Goal: Task Accomplishment & Management: Complete application form

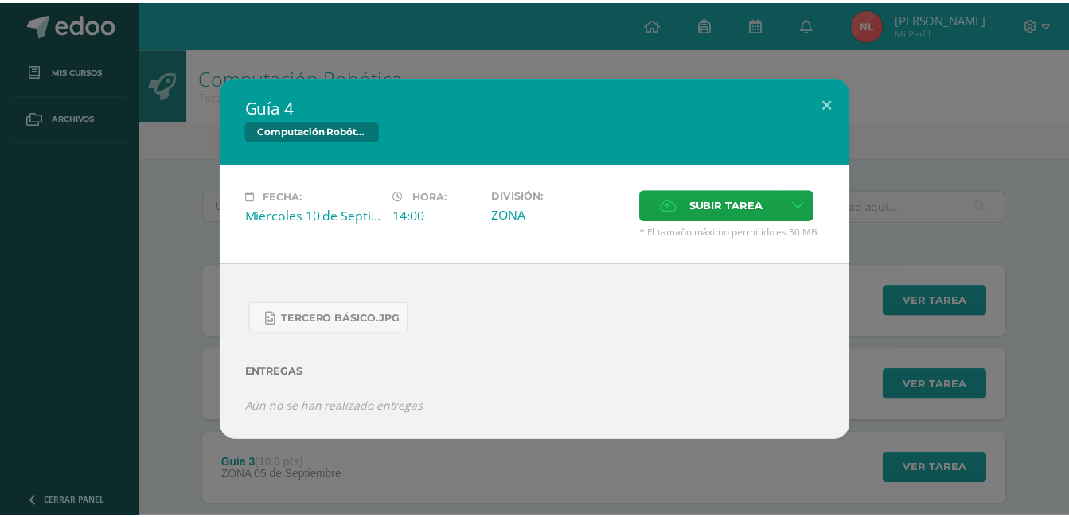
scroll to position [159, 0]
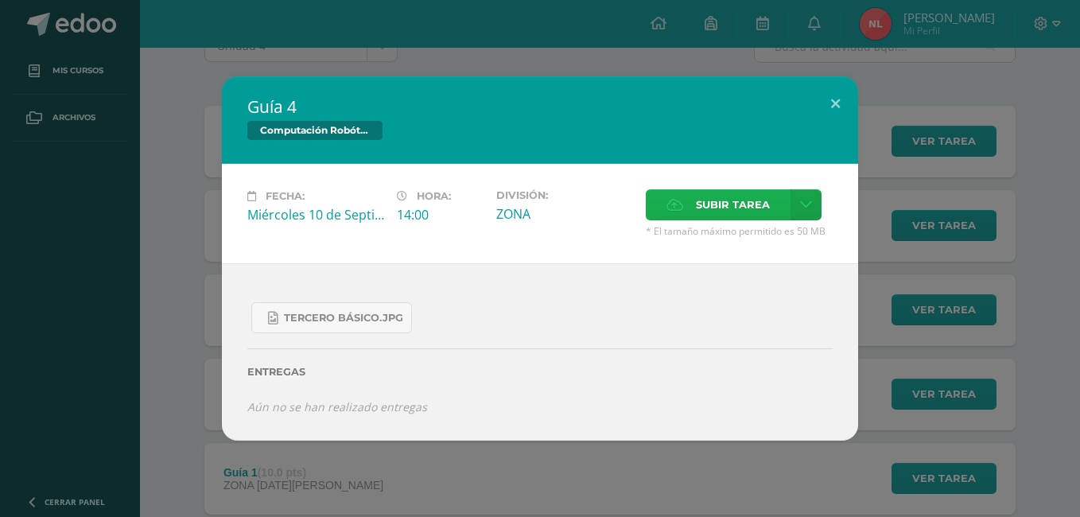
click at [728, 206] on span "Subir tarea" at bounding box center [733, 204] width 74 height 29
click at [0, 0] on input "Subir tarea" at bounding box center [0, 0] width 0 height 0
click at [693, 216] on label "Subir tarea" at bounding box center [718, 204] width 145 height 31
click at [0, 0] on input "Subir tarea" at bounding box center [0, 0] width 0 height 0
click at [696, 208] on span "Subir tarea" at bounding box center [733, 204] width 74 height 29
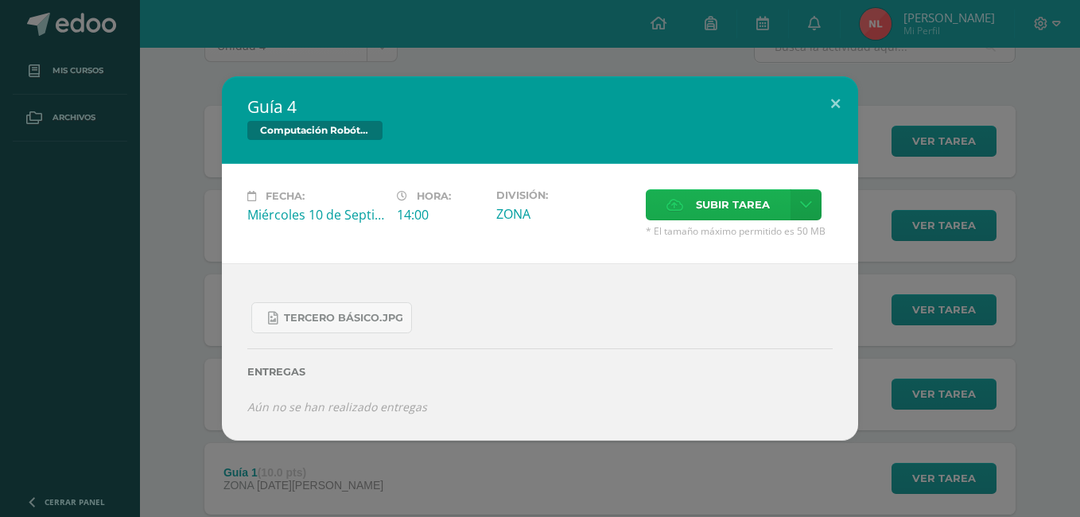
click at [0, 0] on input "Subir tarea" at bounding box center [0, 0] width 0 height 0
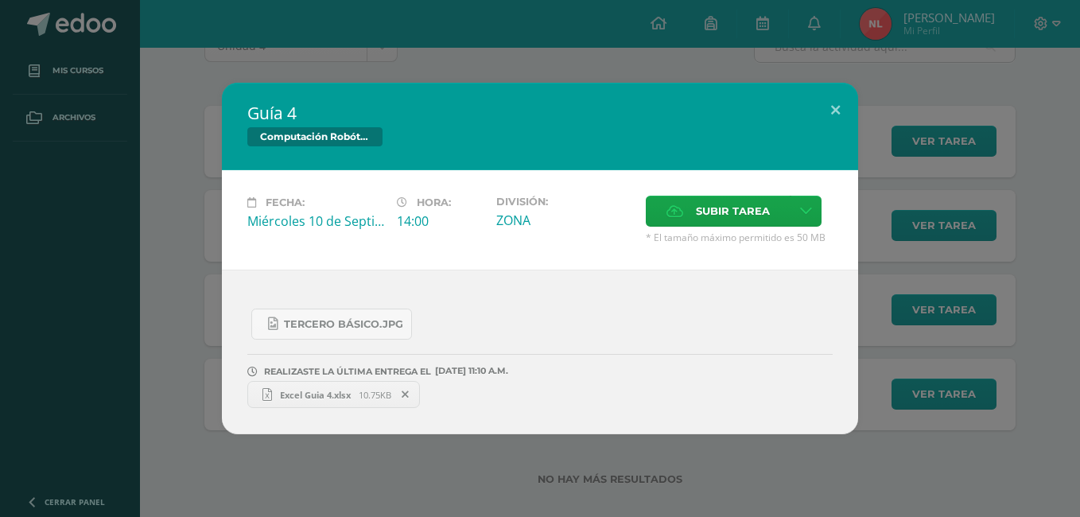
click at [328, 393] on span "Excel Guia 4.xlsx" at bounding box center [315, 395] width 87 height 12
click at [839, 108] on button at bounding box center [835, 110] width 45 height 54
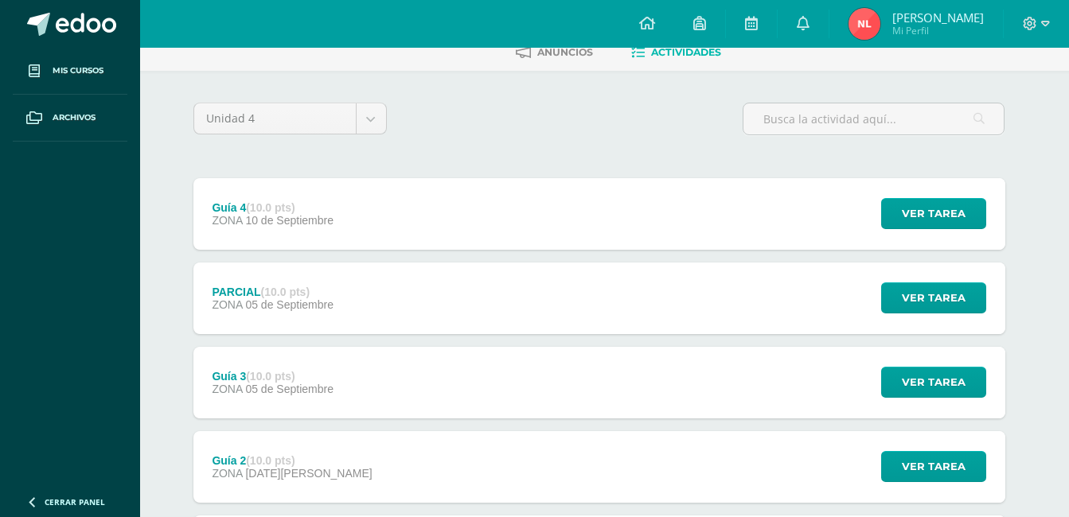
scroll to position [159, 6]
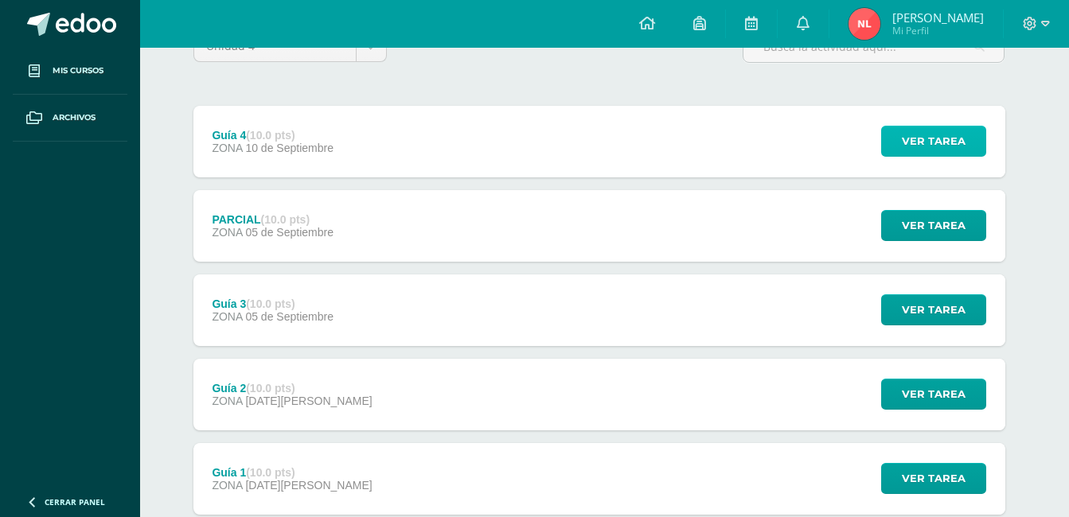
click at [912, 155] on span "Ver tarea" at bounding box center [933, 141] width 64 height 29
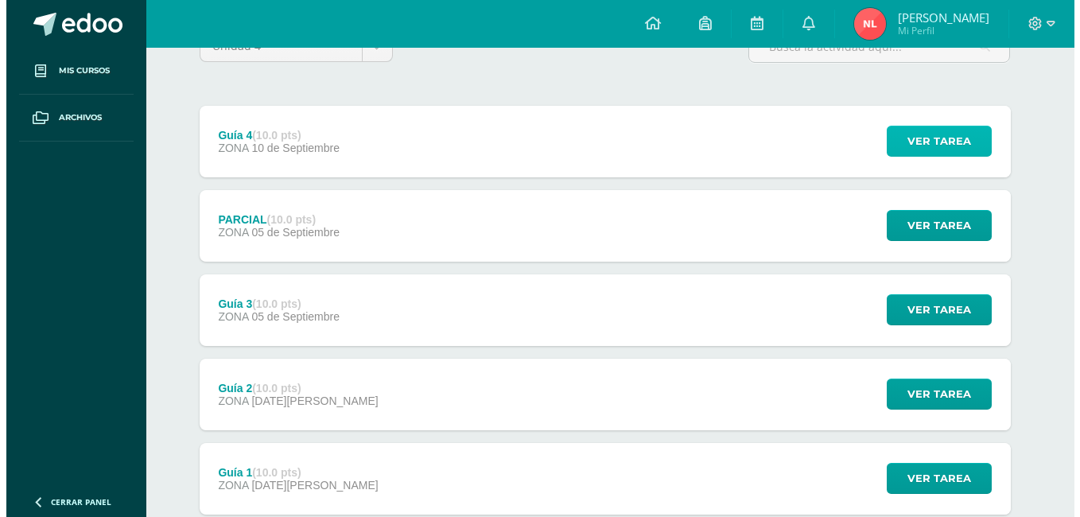
scroll to position [159, 0]
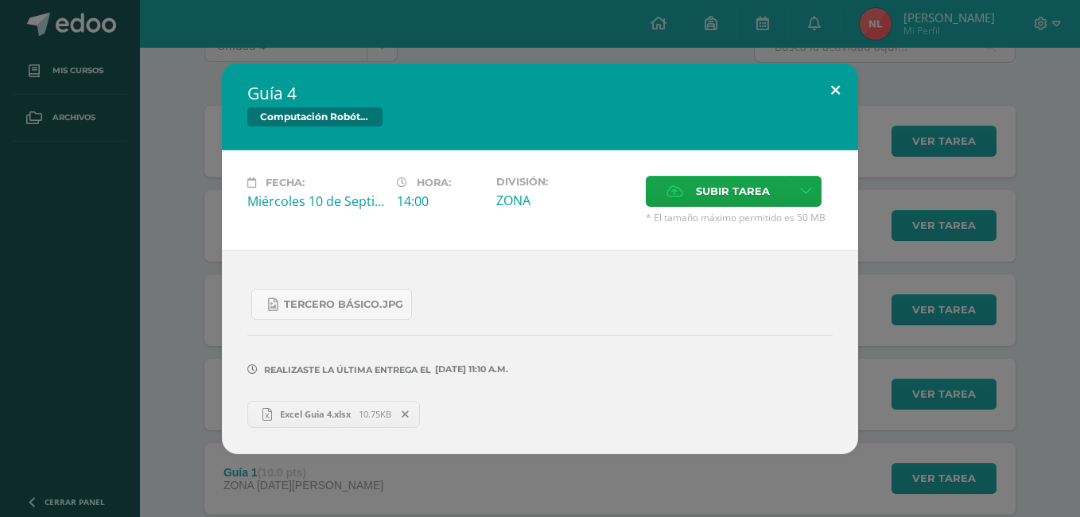
click at [833, 87] on button at bounding box center [835, 90] width 45 height 54
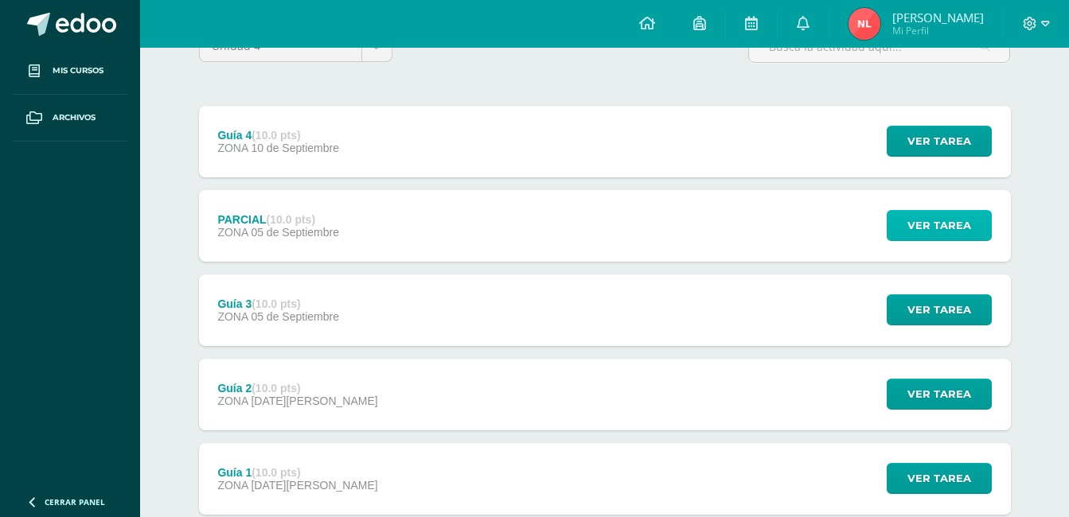
click at [905, 223] on button "Ver tarea" at bounding box center [938, 225] width 105 height 31
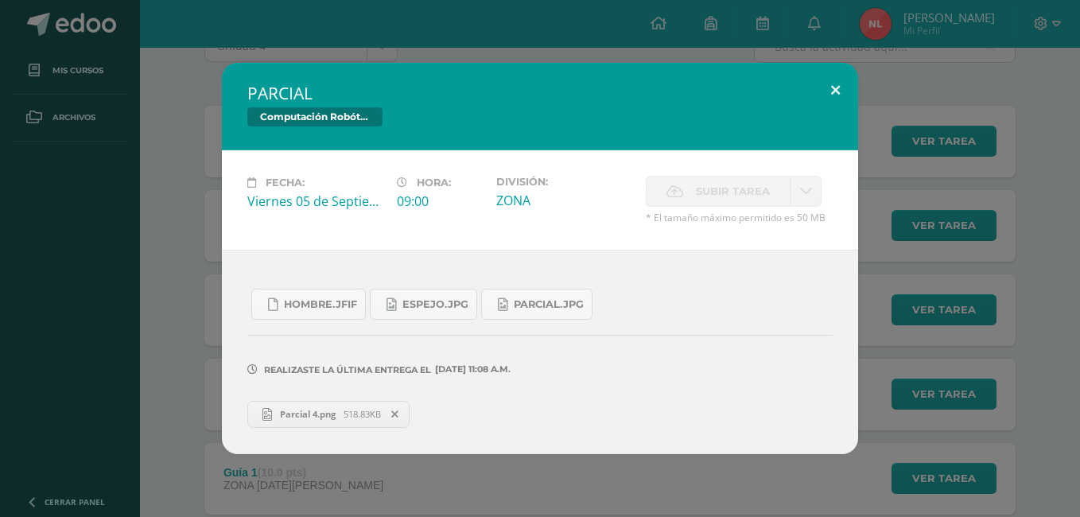
click at [835, 80] on button at bounding box center [835, 90] width 45 height 54
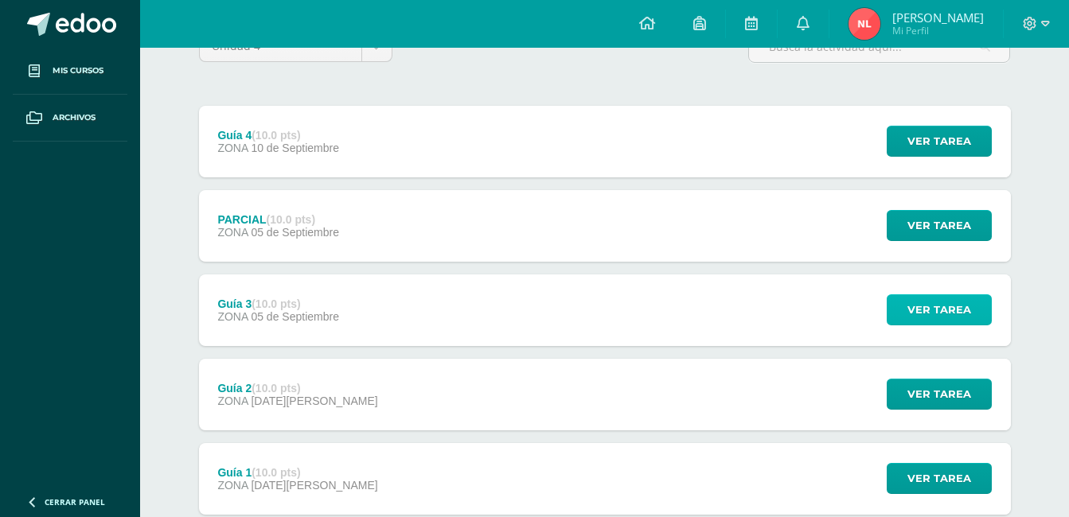
click at [909, 309] on span "Ver tarea" at bounding box center [939, 309] width 64 height 29
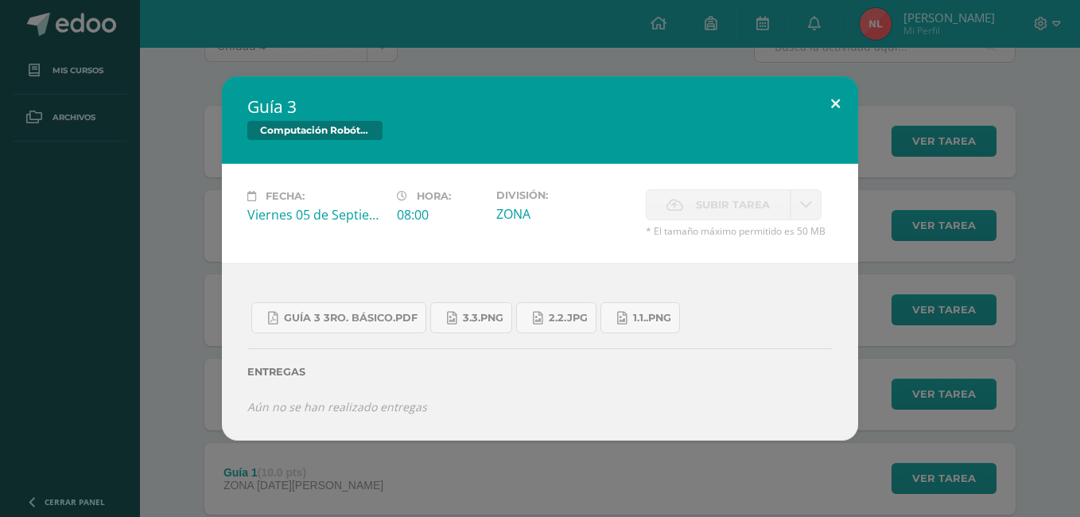
click at [822, 96] on button at bounding box center [835, 103] width 45 height 54
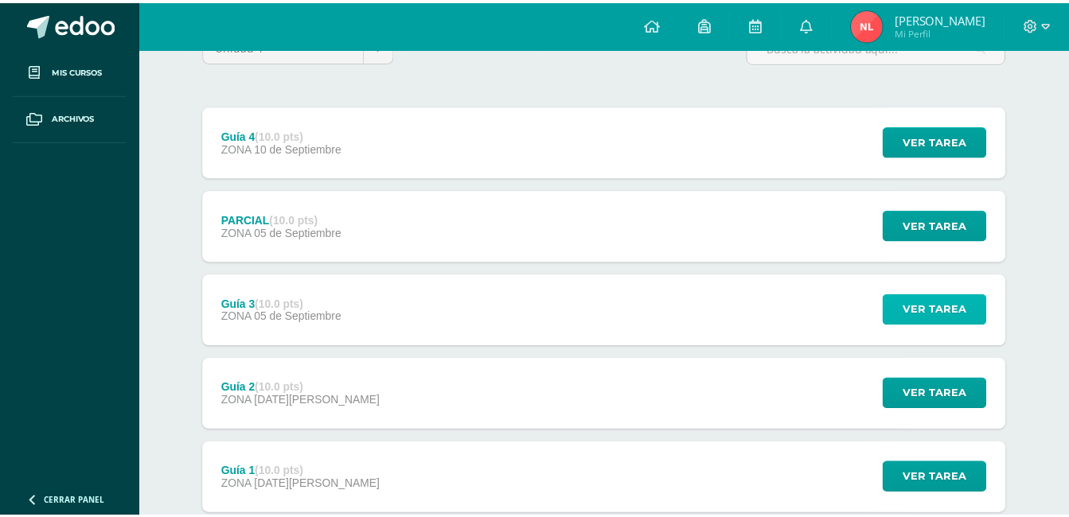
scroll to position [239, 0]
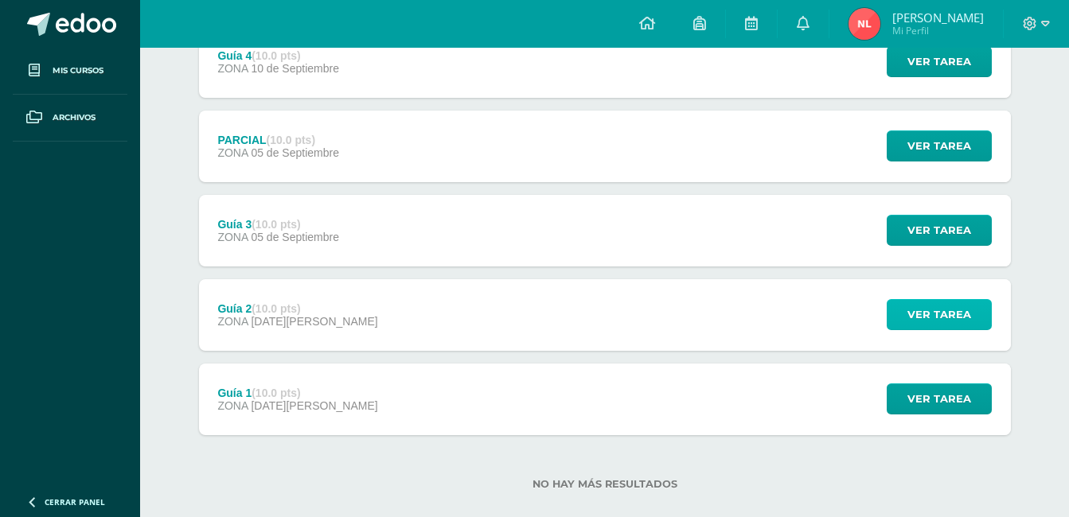
click at [917, 308] on span "Ver tarea" at bounding box center [939, 314] width 64 height 29
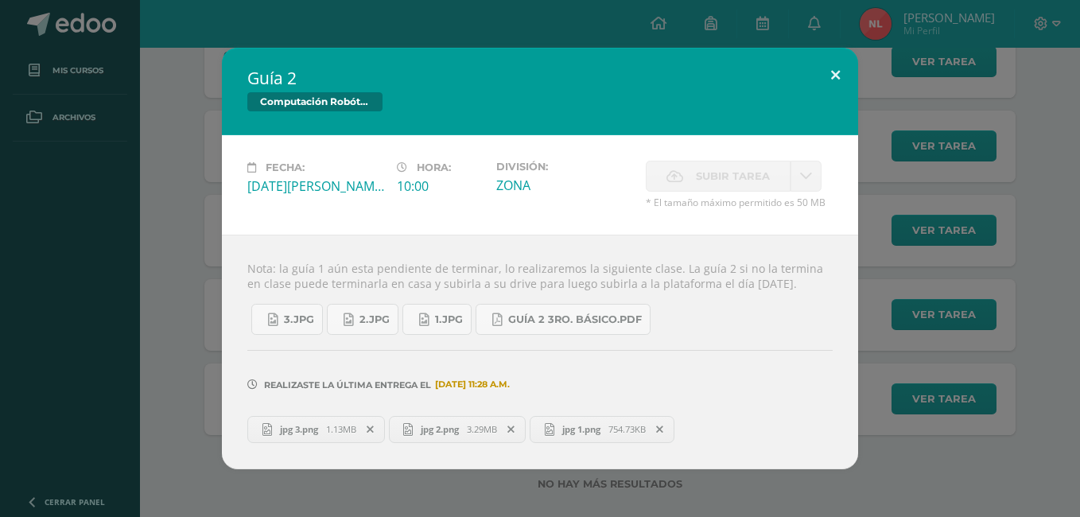
click at [826, 77] on button at bounding box center [835, 75] width 45 height 54
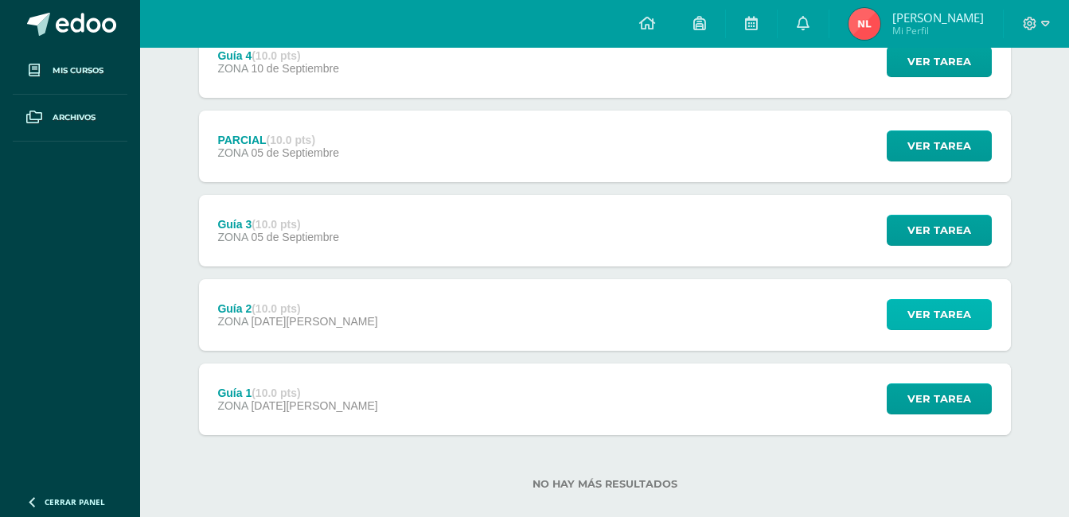
click at [971, 319] on button "Ver tarea" at bounding box center [938, 314] width 105 height 31
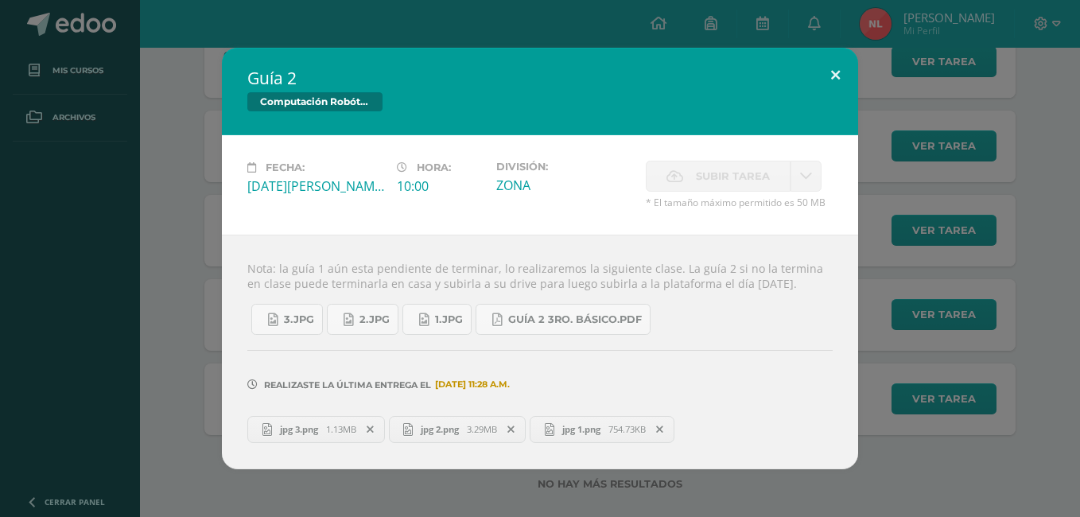
click at [847, 65] on button at bounding box center [835, 75] width 45 height 54
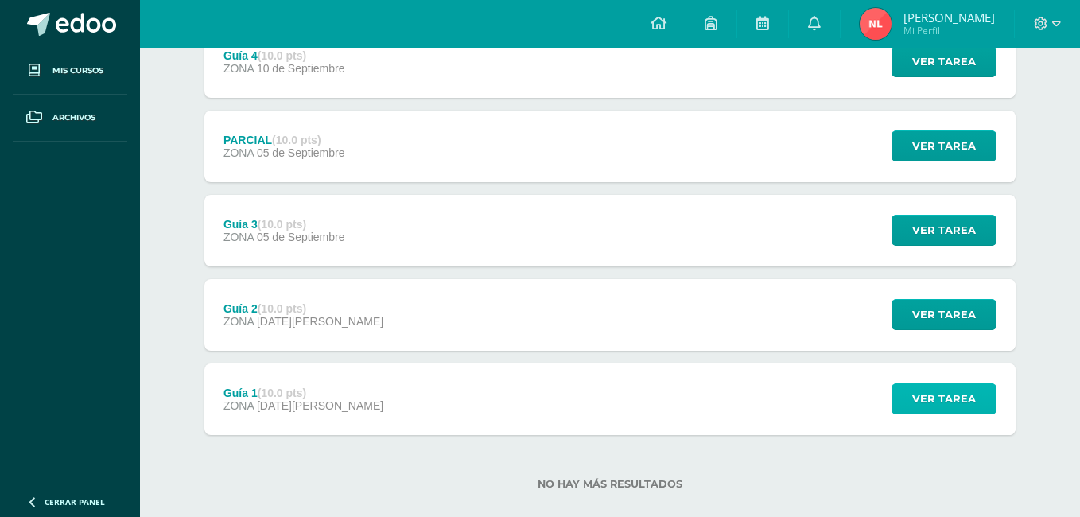
click at [940, 411] on span "Ver tarea" at bounding box center [945, 398] width 64 height 29
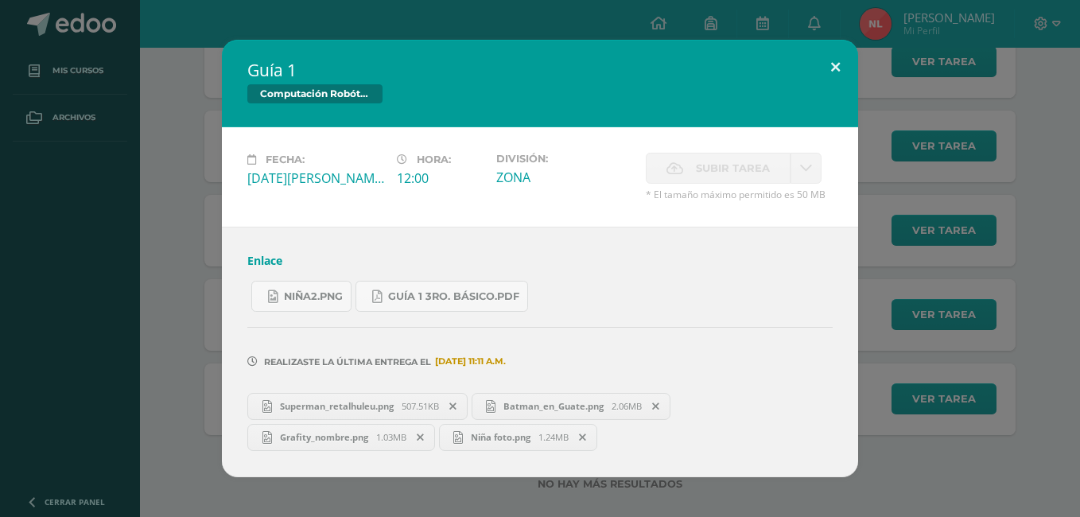
click at [847, 68] on button at bounding box center [835, 67] width 45 height 54
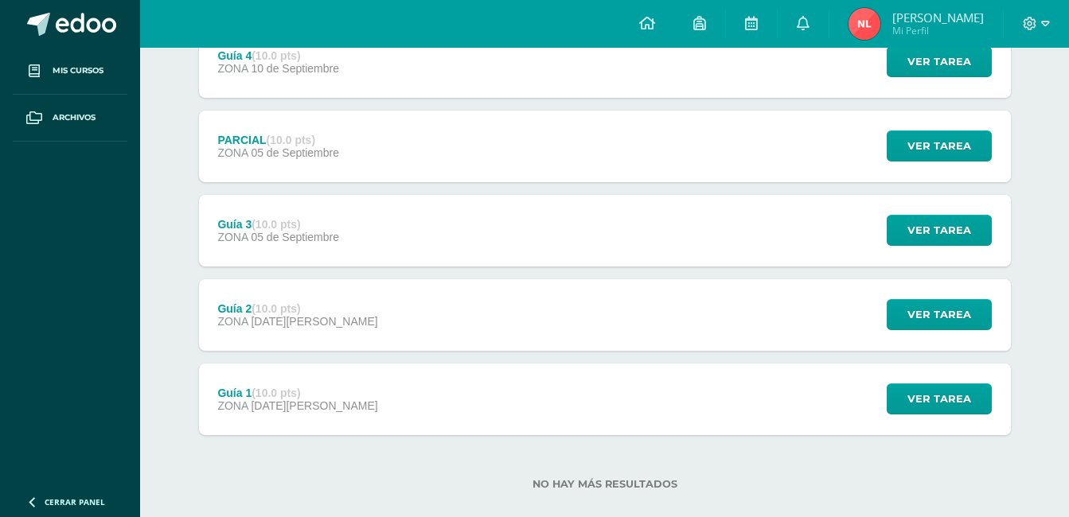
click at [1051, 18] on div at bounding box center [1035, 24] width 65 height 48
click at [1043, 25] on icon at bounding box center [1045, 24] width 9 height 6
click at [1017, 102] on span "Cerrar sesión" at bounding box center [995, 108] width 72 height 15
